Goal: Register for event/course

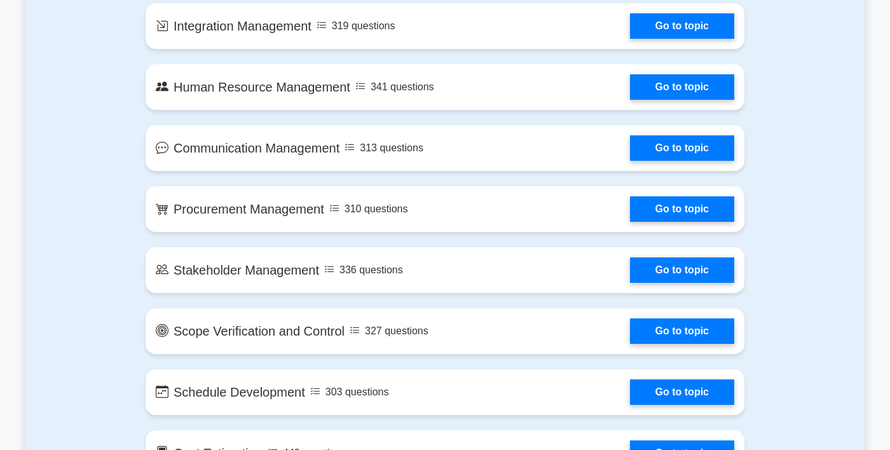
scroll to position [1066, 0]
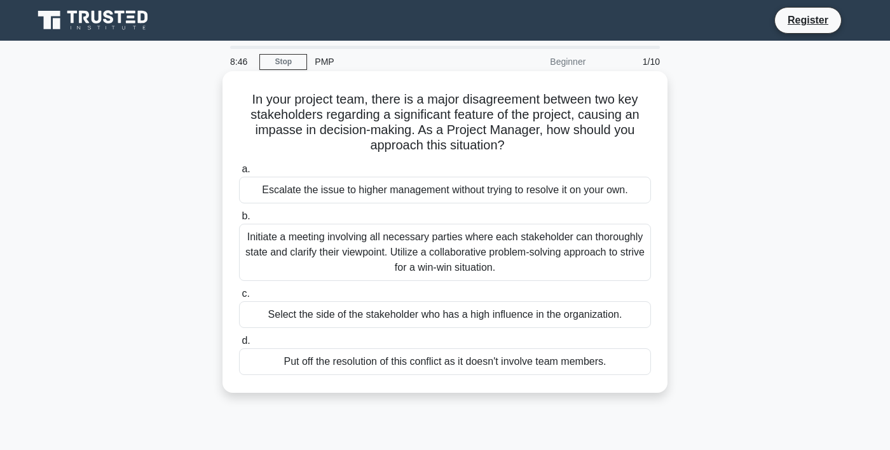
click at [497, 254] on div "Initiate a meeting involving all necessary parties where each stakeholder can t…" at bounding box center [445, 252] width 412 height 57
click at [239, 221] on input "b. Initiate a meeting involving all necessary parties where each stakeholder ca…" at bounding box center [239, 216] width 0 height 8
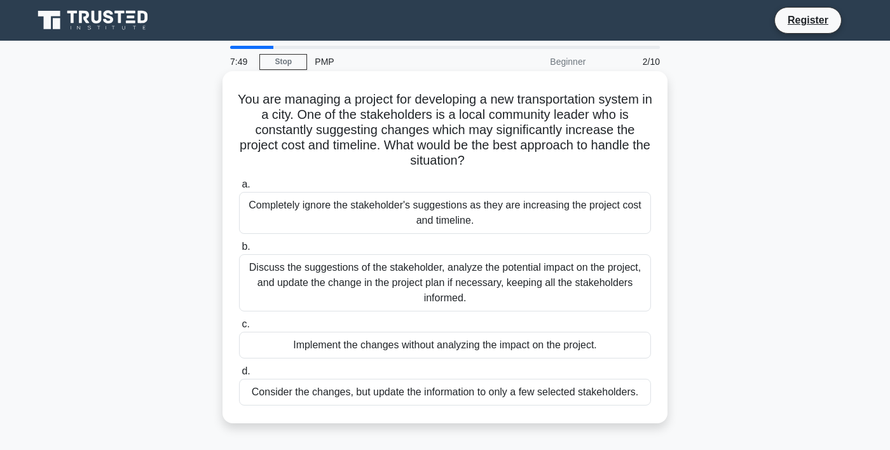
click at [626, 280] on div "Discuss the suggestions of the stakeholder, analyze the potential impact on the…" at bounding box center [445, 282] width 412 height 57
click at [239, 251] on input "b. Discuss the suggestions of the stakeholder, analyze the potential impact on …" at bounding box center [239, 247] width 0 height 8
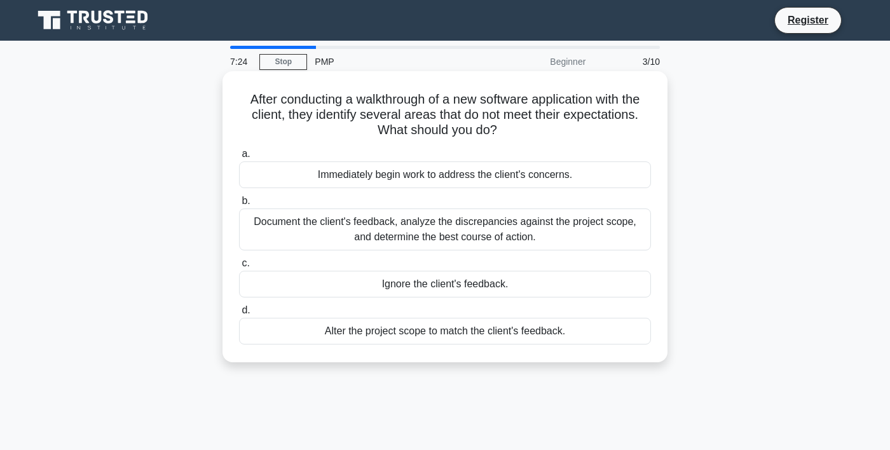
click at [563, 231] on div "Document the client's feedback, analyze the discrepancies against the project s…" at bounding box center [445, 230] width 412 height 42
click at [239, 205] on input "b. Document the client's feedback, analyze the discrepancies against the projec…" at bounding box center [239, 201] width 0 height 8
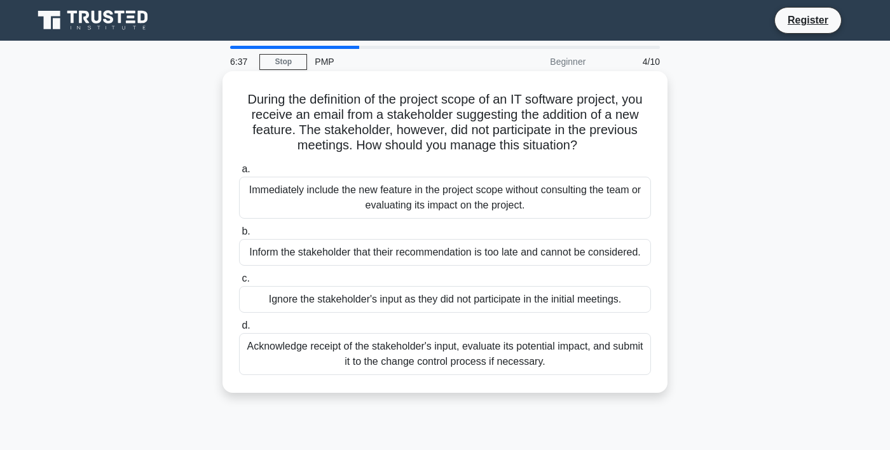
click at [523, 361] on div "Acknowledge receipt of the stakeholder's input, evaluate its potential impact, …" at bounding box center [445, 354] width 412 height 42
click at [239, 330] on input "d. Acknowledge receipt of the stakeholder's input, evaluate its potential impac…" at bounding box center [239, 326] width 0 height 8
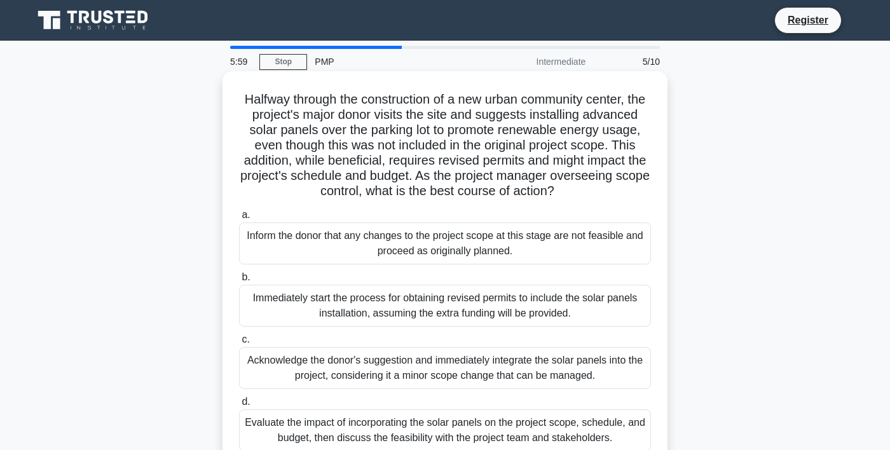
click at [603, 443] on div "Evaluate the impact of incorporating the solar panels on the project scope, sch…" at bounding box center [445, 431] width 412 height 42
click at [239, 406] on input "d. Evaluate the impact of incorporating the solar panels on the project scope, …" at bounding box center [239, 402] width 0 height 8
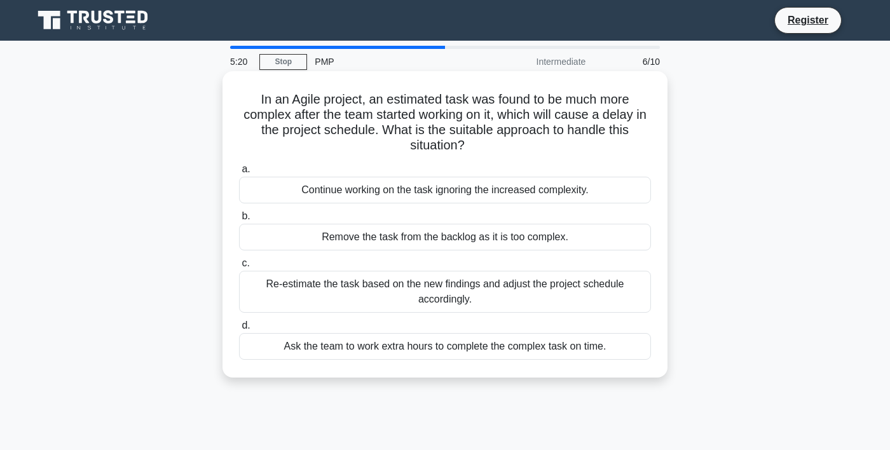
click at [600, 298] on div "Re-estimate the task based on the new findings and adjust the project schedule …" at bounding box center [445, 292] width 412 height 42
click at [239, 268] on input "c. Re-estimate the task based on the new findings and adjust the project schedu…" at bounding box center [239, 263] width 0 height 8
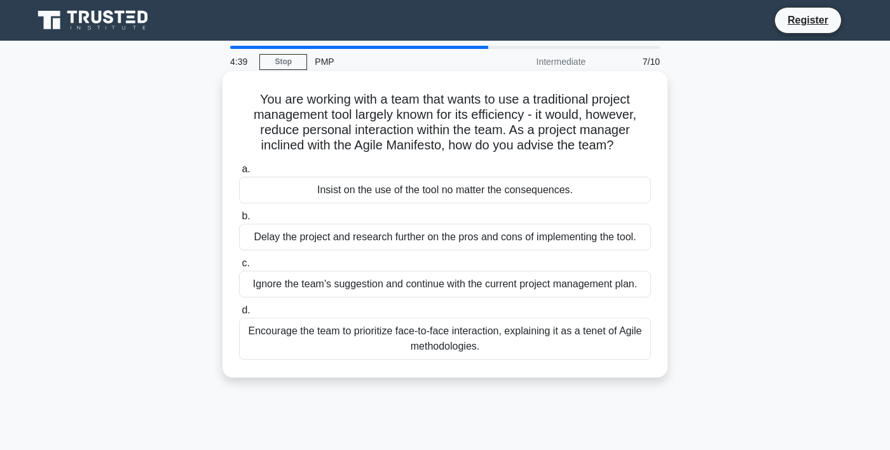
click at [497, 345] on div "Encourage the team to prioritize face-to-face interaction, explaining it as a t…" at bounding box center [445, 339] width 412 height 42
click at [239, 315] on input "d. Encourage the team to prioritize face-to-face interaction, explaining it as …" at bounding box center [239, 311] width 0 height 8
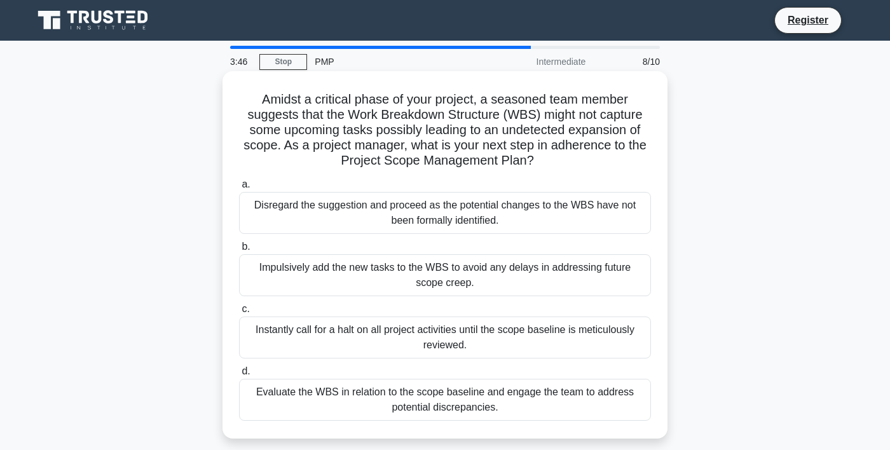
click at [567, 411] on div "Evaluate the WBS in relation to the scope baseline and engage the team to addre…" at bounding box center [445, 400] width 412 height 42
click at [239, 376] on input "d. Evaluate the WBS in relation to the scope baseline and engage the team to ad…" at bounding box center [239, 372] width 0 height 8
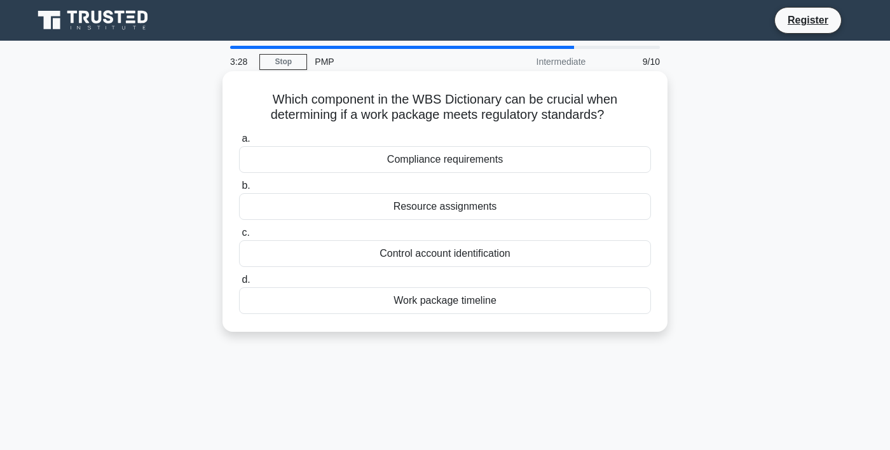
click at [514, 165] on div "Compliance requirements" at bounding box center [445, 159] width 412 height 27
click at [239, 143] on input "a. Compliance requirements" at bounding box center [239, 139] width 0 height 8
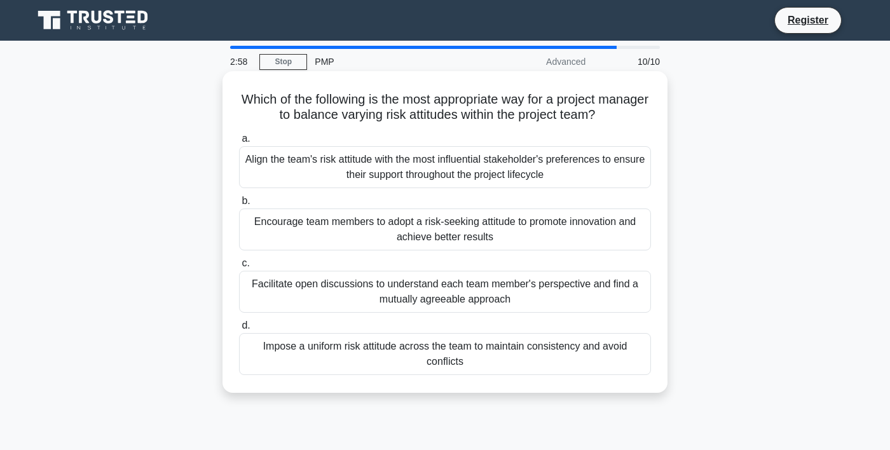
click at [459, 366] on div "Impose a uniform risk attitude across the team to maintain consistency and avoi…" at bounding box center [445, 354] width 412 height 42
click at [239, 330] on input "d. Impose a uniform risk attitude across the team to maintain consistency and a…" at bounding box center [239, 326] width 0 height 8
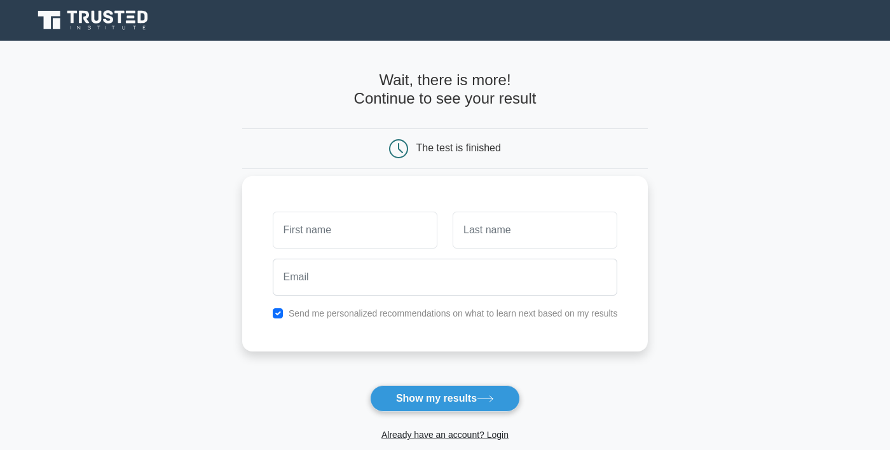
click at [375, 240] on input "text" at bounding box center [355, 230] width 165 height 37
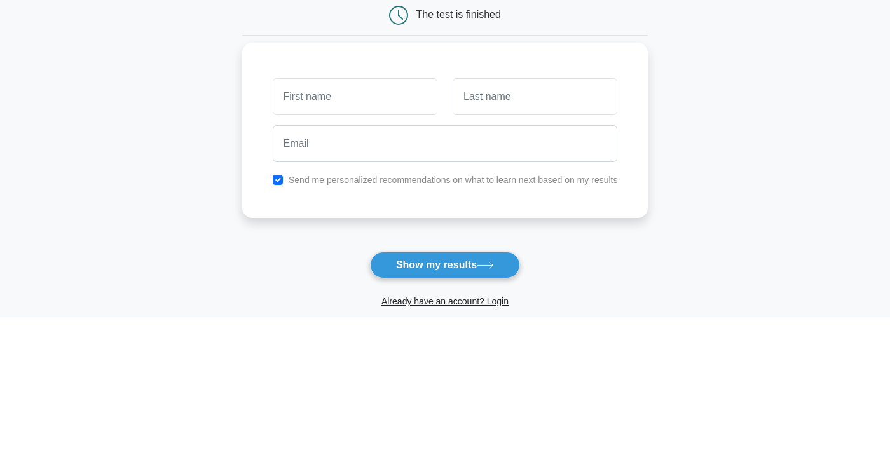
type input "Deepak"
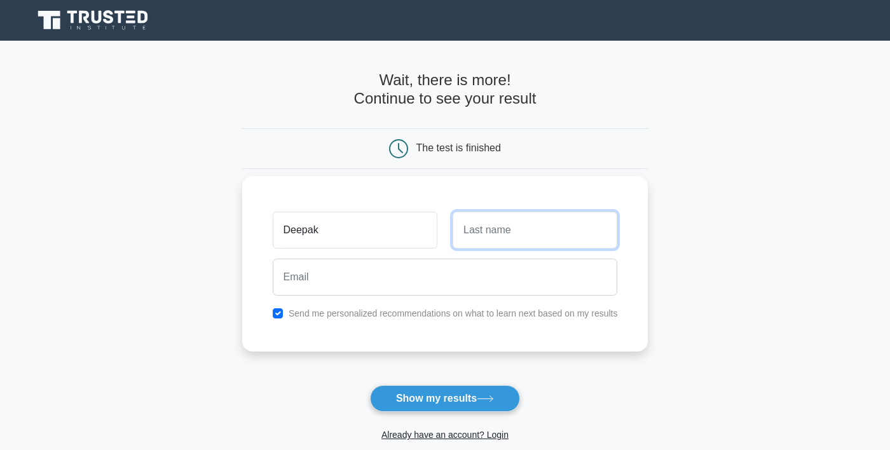
click at [541, 229] on input "text" at bounding box center [535, 230] width 165 height 37
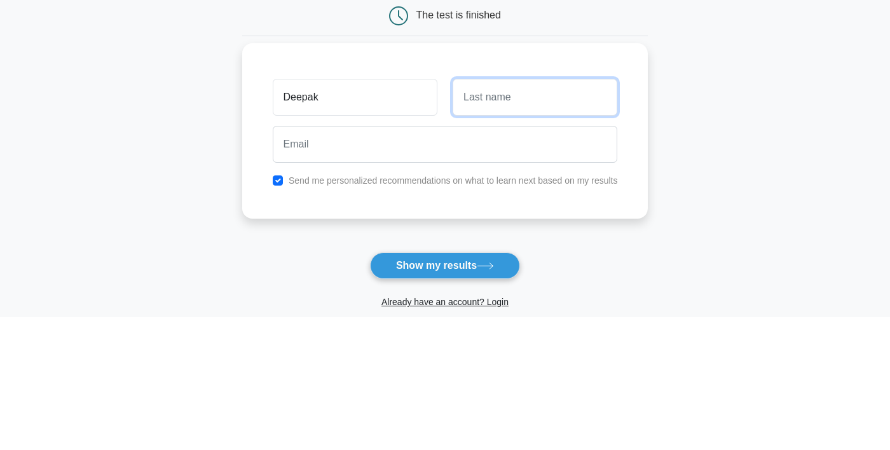
type input "Negi"
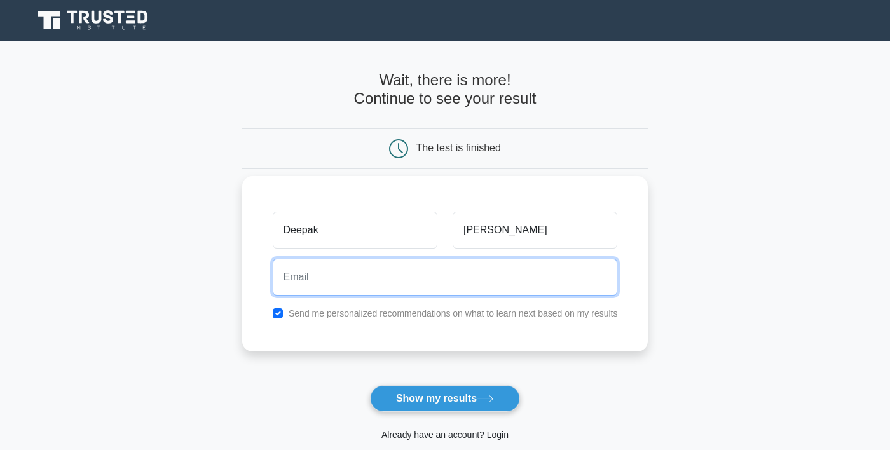
click at [428, 284] on input "email" at bounding box center [445, 277] width 345 height 37
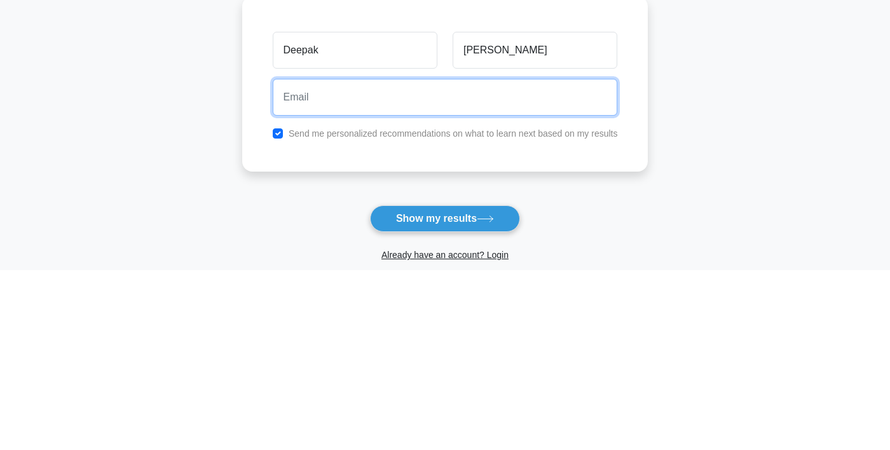
type input "negi5788@gmail.com"
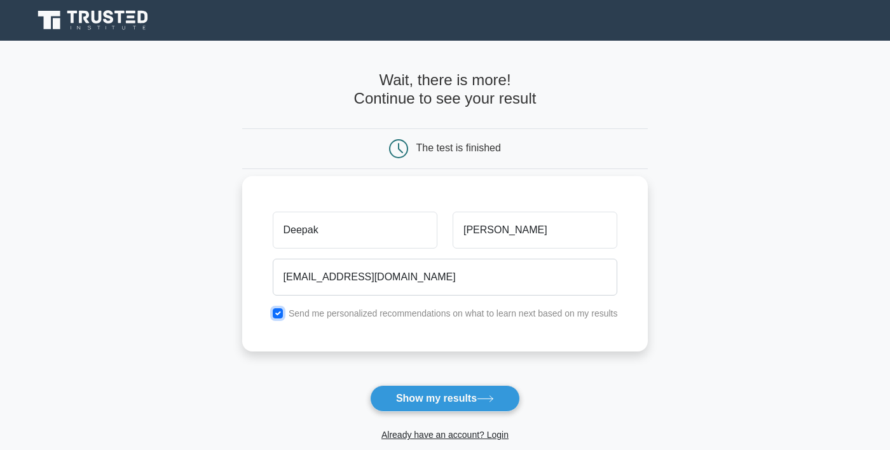
click at [278, 315] on input "checkbox" at bounding box center [278, 313] width 10 height 10
checkbox input "false"
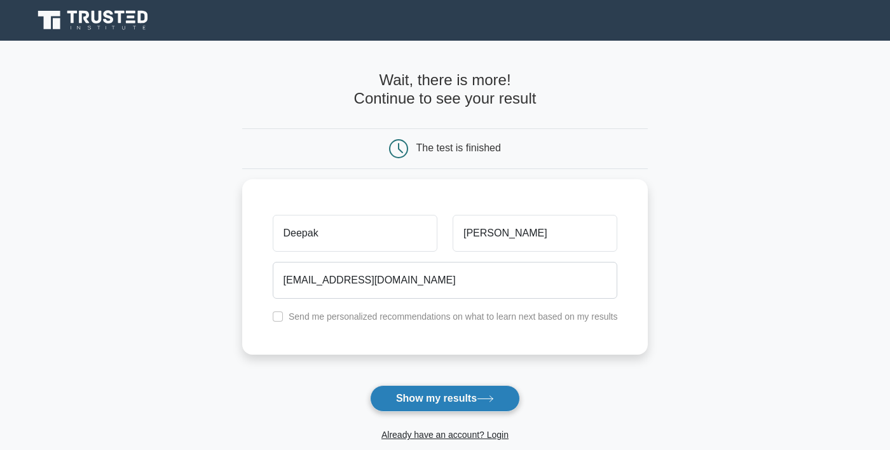
click at [495, 400] on button "Show my results" at bounding box center [445, 398] width 150 height 27
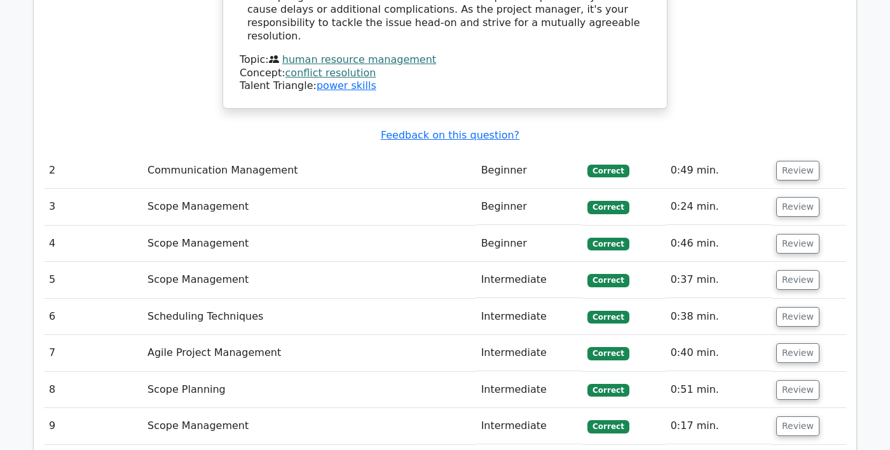
scroll to position [1697, 0]
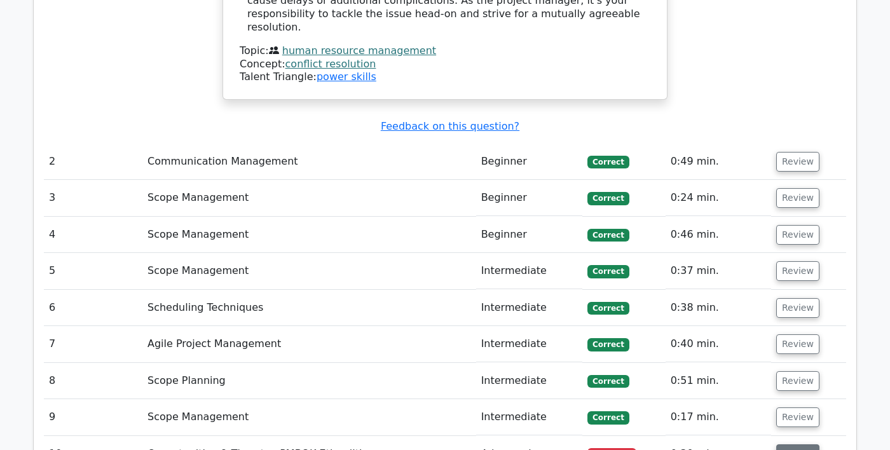
click at [798, 445] on button "Review" at bounding box center [797, 455] width 43 height 20
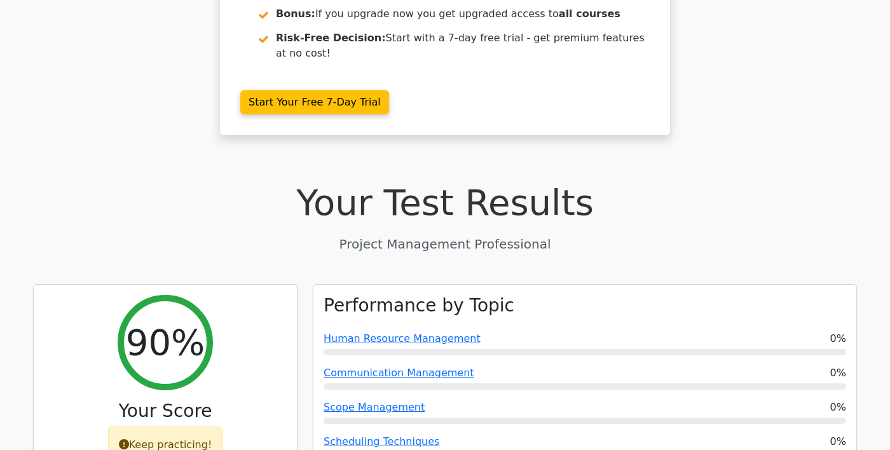
scroll to position [0, 0]
